Goal: Task Accomplishment & Management: Use online tool/utility

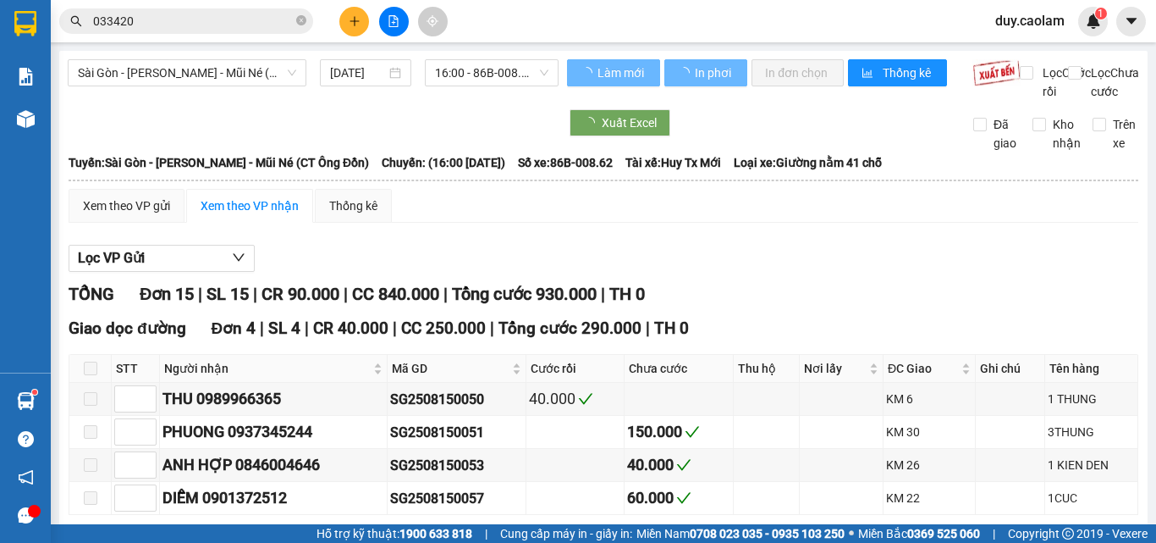
click at [227, 78] on span "Sài Gòn - [PERSON_NAME] - Mũi Né (CT Ông Đồn)" at bounding box center [187, 72] width 218 height 25
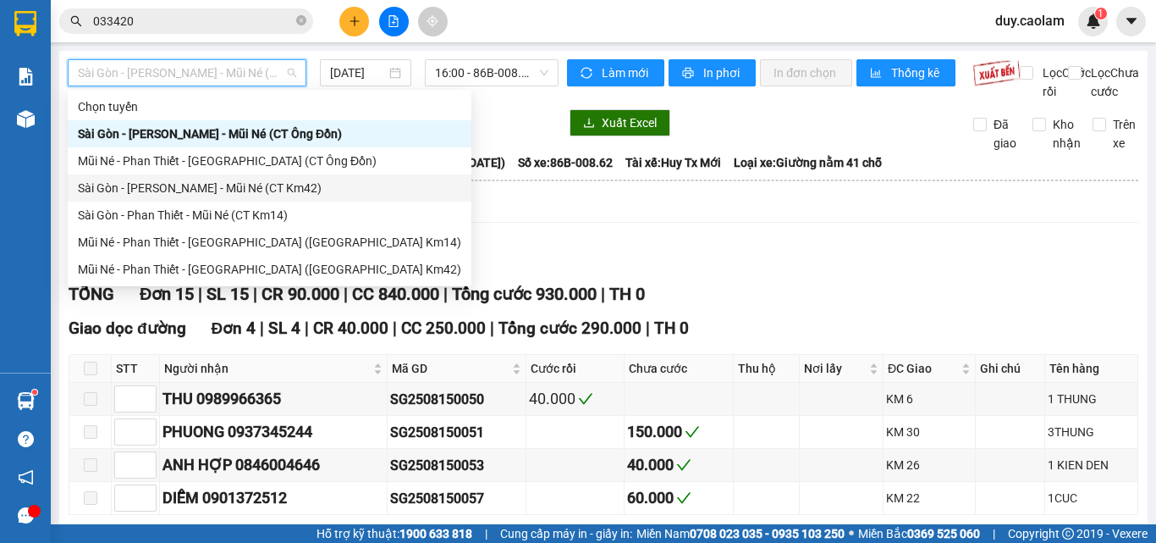
click at [226, 190] on div "Sài Gòn - [PERSON_NAME] - Mũi Né (CT Km42)" at bounding box center [269, 188] width 383 height 19
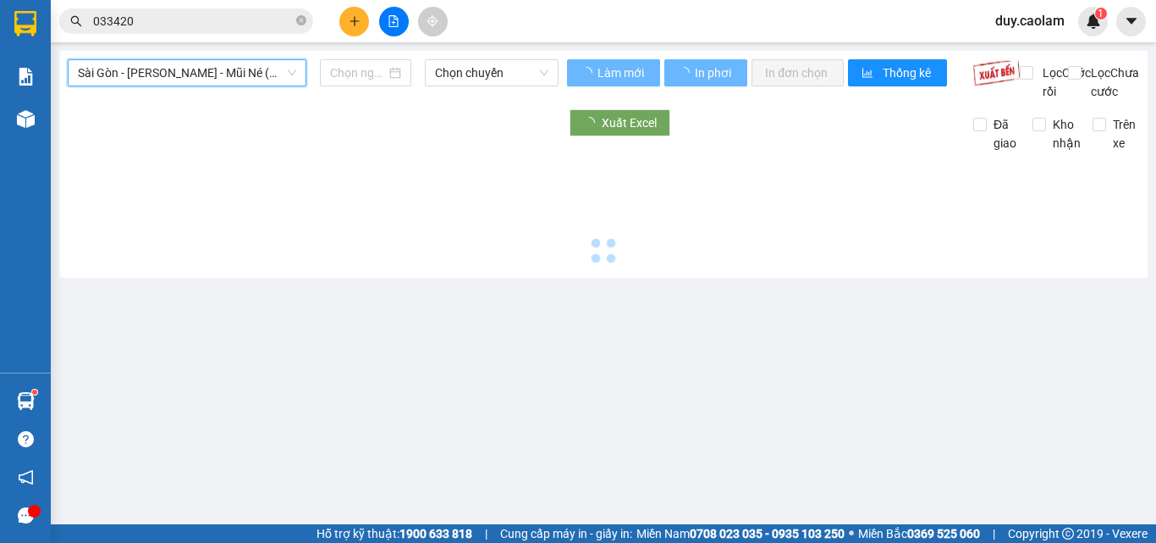
type input "[DATE]"
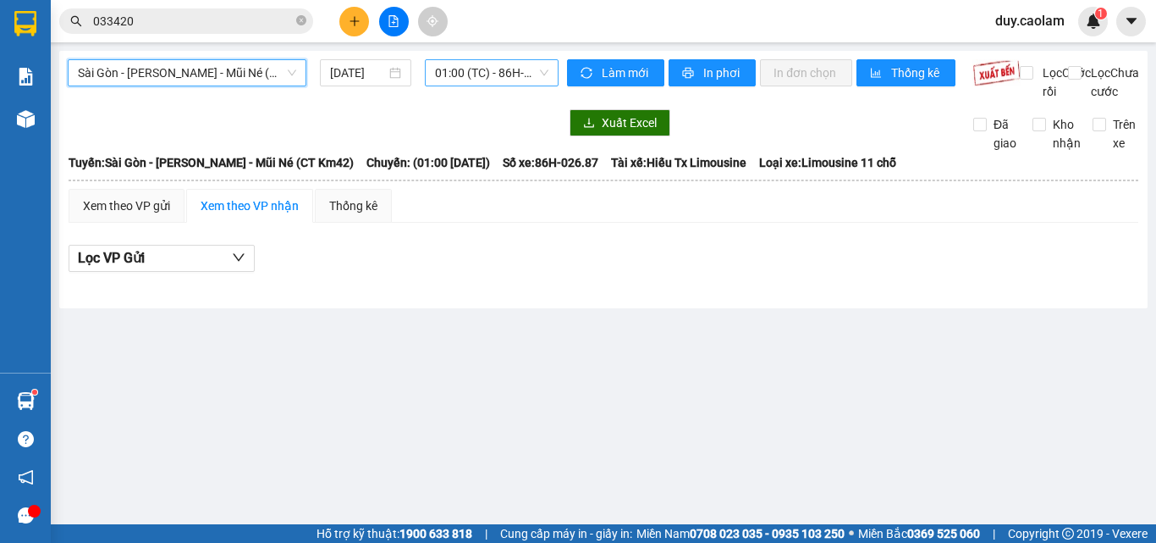
click at [460, 70] on span "01:00 (TC) - 86H-026.87" at bounding box center [491, 72] width 113 height 25
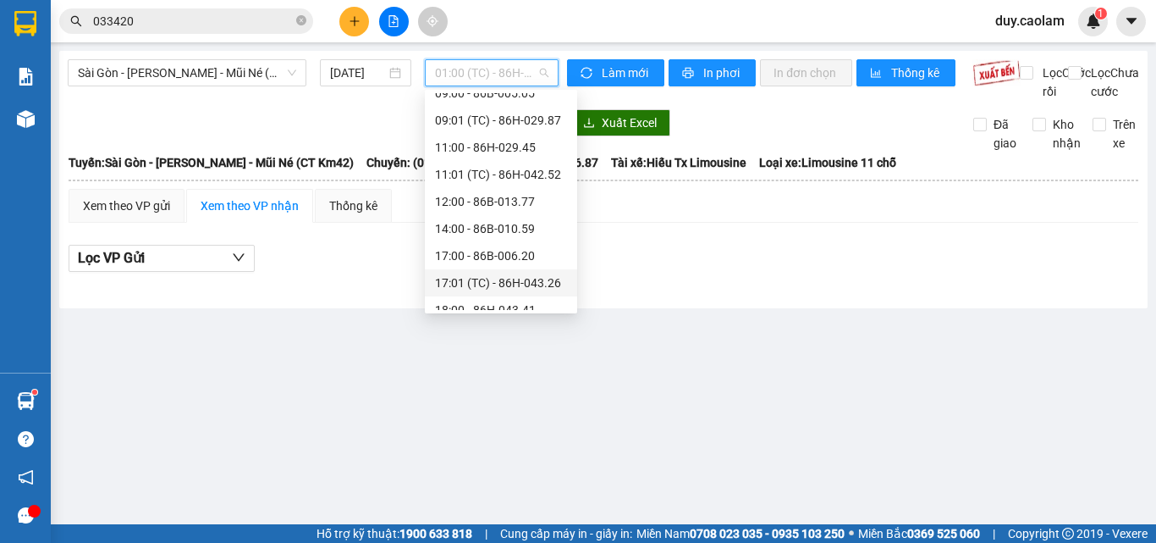
scroll to position [406, 0]
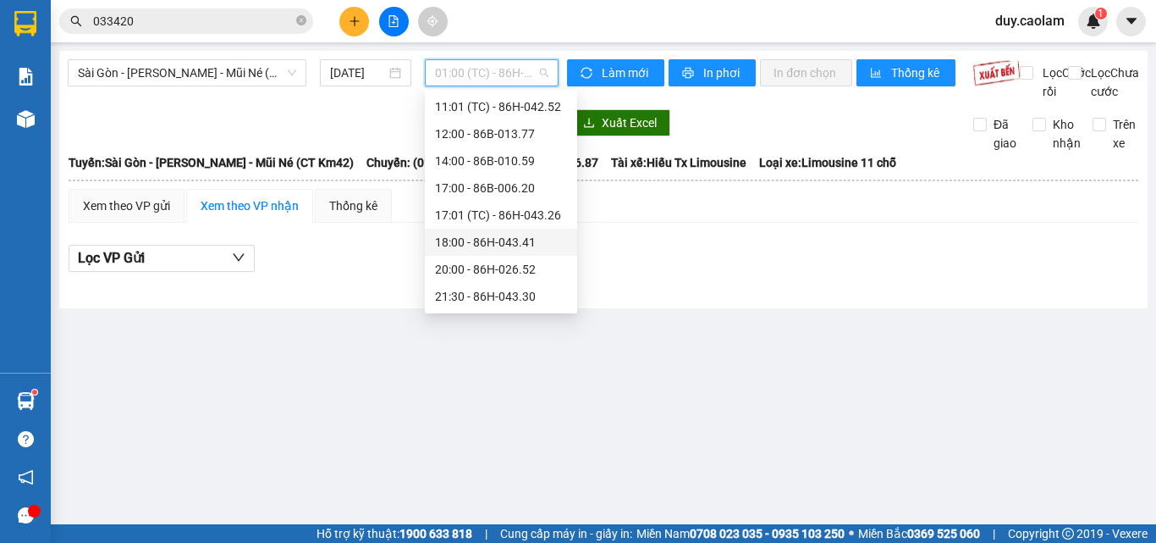
click at [480, 243] on div "18:00 - 86H-043.41" at bounding box center [501, 242] width 132 height 19
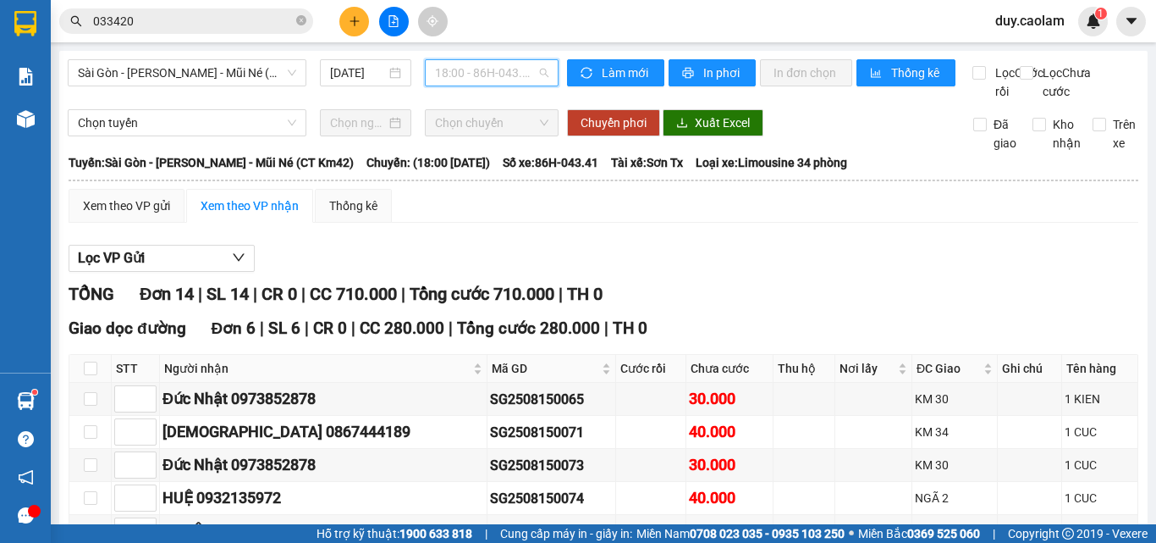
drag, startPoint x: 441, startPoint y: 72, endPoint x: 450, endPoint y: 82, distance: 13.8
click at [442, 72] on span "18:00 - 86H-043.41" at bounding box center [491, 72] width 113 height 25
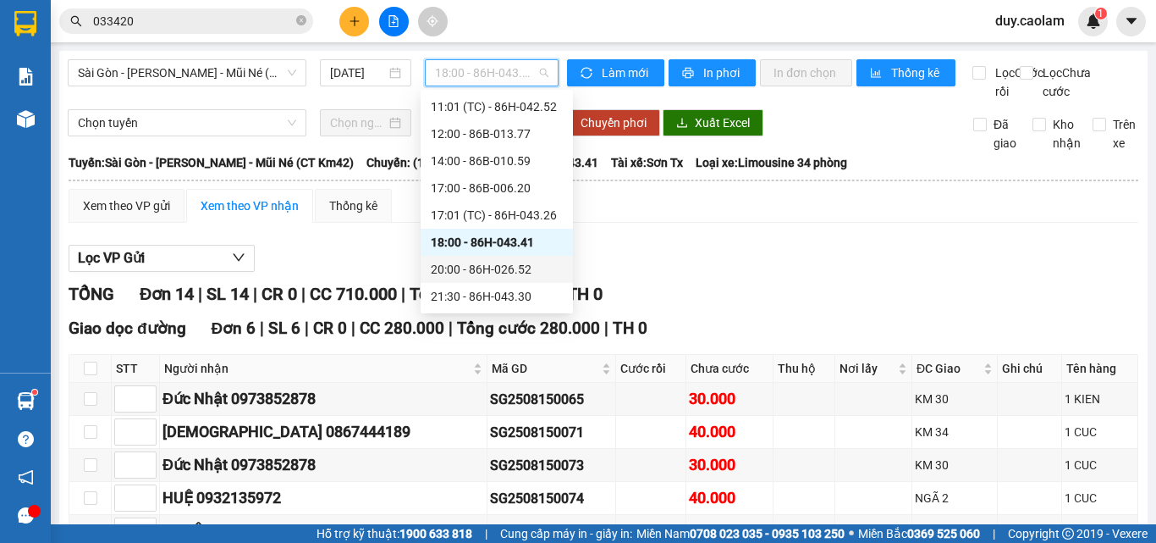
click at [466, 269] on div "20:00 - 86H-026.52" at bounding box center [497, 269] width 132 height 19
